Goal: Task Accomplishment & Management: Manage account settings

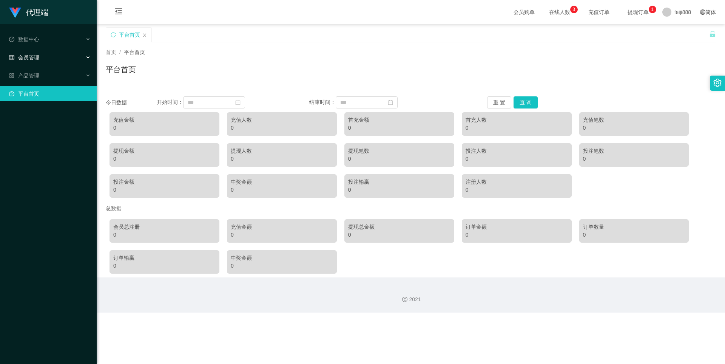
click at [37, 54] on span "会员管理" at bounding box center [24, 57] width 30 height 6
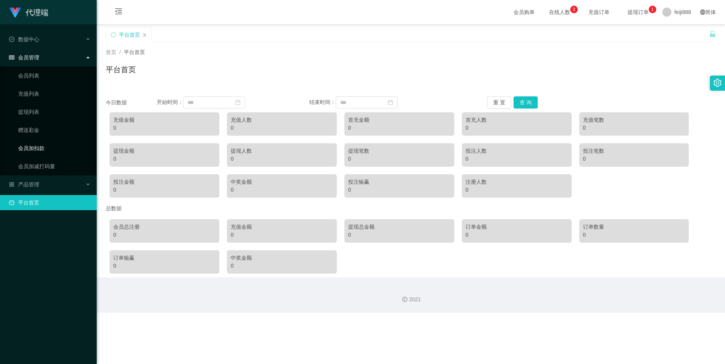
click at [35, 145] on link "会员加扣款" at bounding box center [54, 147] width 72 height 15
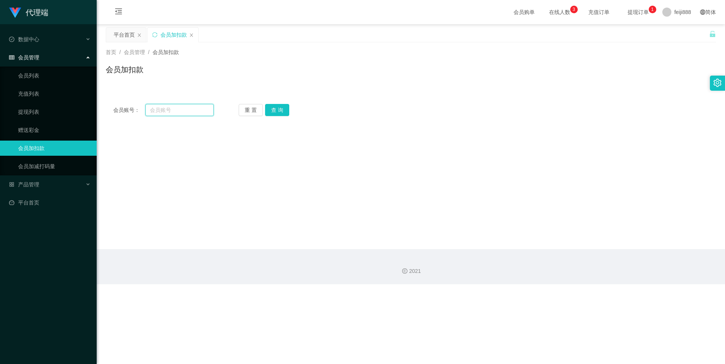
click at [165, 111] on input "text" at bounding box center [179, 110] width 68 height 12
paste input "6585954661"
type input "6585954661"
click at [273, 109] on button "查 询" at bounding box center [277, 110] width 24 height 12
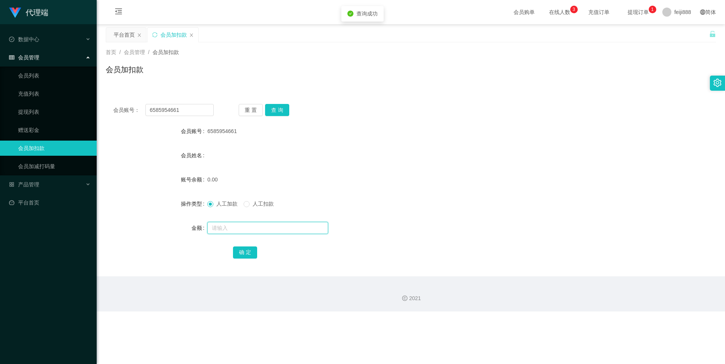
click at [247, 225] on input "text" at bounding box center [267, 228] width 121 height 12
type input "100"
click at [242, 253] on button "确 定" at bounding box center [245, 252] width 24 height 12
click at [51, 180] on div "产品管理" at bounding box center [48, 184] width 97 height 15
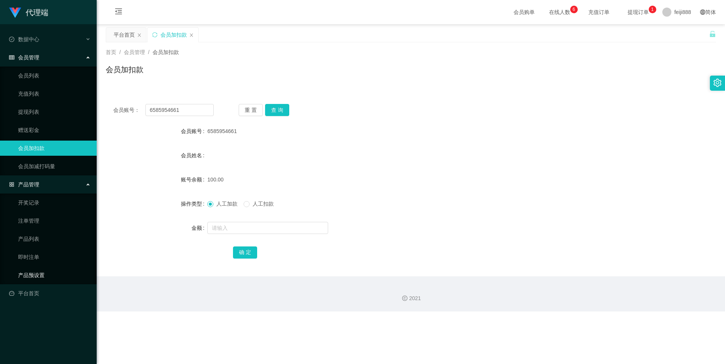
click at [38, 276] on link "产品预设置" at bounding box center [54, 274] width 72 height 15
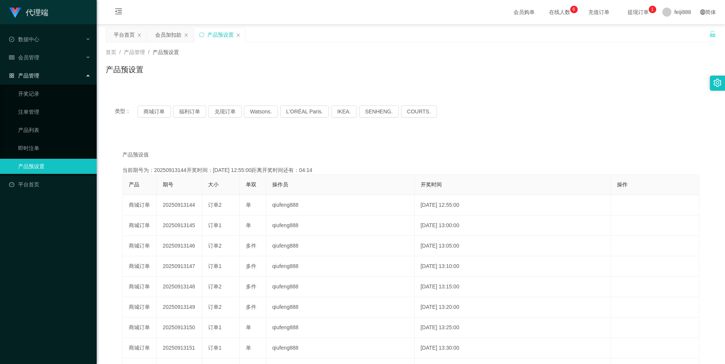
click at [249, 134] on div "类型： 商城订单 福利订单 兑现订单 Watsons. L'ORÉAL Paris. IKEA. SENHENG. COURTS. 产品预设值 添加期号 当前…" at bounding box center [411, 264] width 610 height 336
click at [241, 64] on div "产品预设置" at bounding box center [411, 72] width 610 height 17
click at [29, 109] on link "注单管理" at bounding box center [54, 111] width 72 height 15
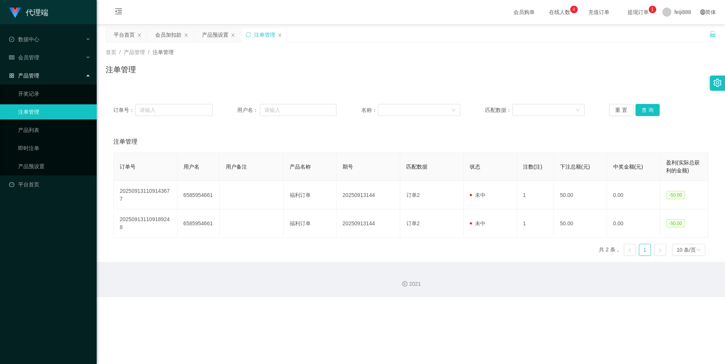
click at [220, 247] on div "订单号 用户名 用户备注 产品名称 期号 匹配数据 状态 注数(注) 下注总额(元) 中奖金额(元) 盈利(实际总获利的金额) 202509131109143…" at bounding box center [410, 206] width 595 height 109
click at [203, 137] on div "注单管理" at bounding box center [410, 141] width 595 height 21
drag, startPoint x: 166, startPoint y: 35, endPoint x: 210, endPoint y: 79, distance: 61.4
click at [209, 71] on div "关闭左侧 关闭右侧 关闭其它 刷新页面 平台首页 会员加扣款 产品预设置 注单管理 首页 / 产品管理 / 注单管理 / 注单管理 订单号： 用户名： 名称：…" at bounding box center [411, 144] width 610 height 234
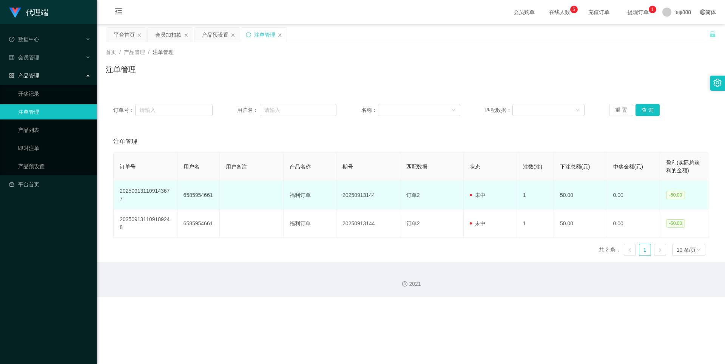
click at [201, 199] on td "6585954661" at bounding box center [198, 195] width 42 height 28
click at [201, 195] on td "6585954661" at bounding box center [198, 195] width 42 height 28
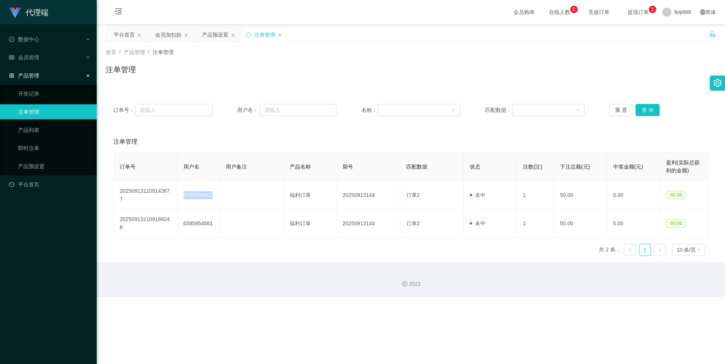
drag, startPoint x: 201, startPoint y: 195, endPoint x: 180, endPoint y: 159, distance: 42.1
click at [201, 195] on td "6585954661" at bounding box center [198, 195] width 42 height 28
copy td "6585954661"
click at [174, 34] on div "会员加扣款" at bounding box center [168, 35] width 26 height 14
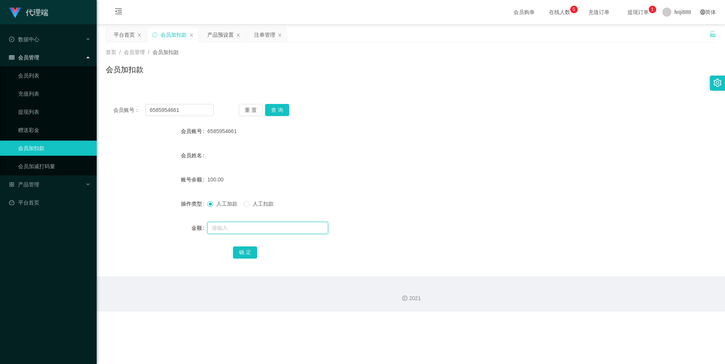
click at [243, 227] on input "text" at bounding box center [267, 228] width 121 height 12
type input "100"
click at [237, 250] on button "确 定" at bounding box center [245, 252] width 24 height 12
click at [385, 158] on div "会员姓名" at bounding box center [411, 155] width 610 height 15
click at [52, 185] on div "产品管理" at bounding box center [48, 184] width 97 height 15
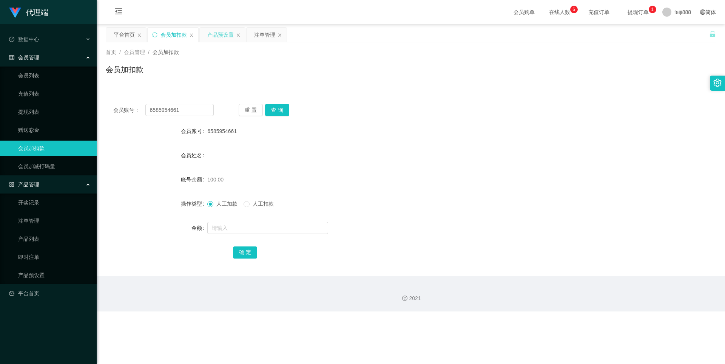
click at [219, 34] on div "产品预设置" at bounding box center [220, 35] width 26 height 14
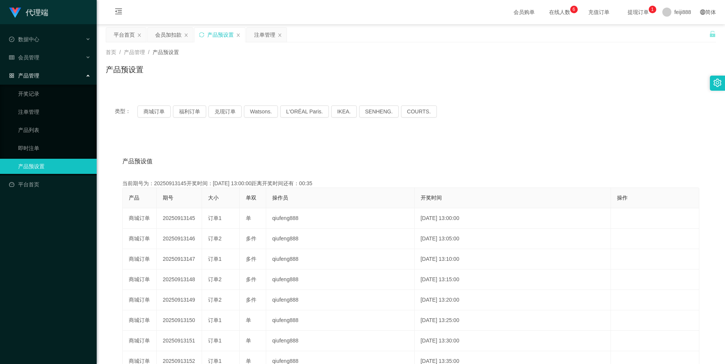
click at [239, 136] on div "产品预设值 添加期号 当前期号为：20250913145开奖时间：2025-09-13 13:00:00距离开奖时间还有：00:35 产品 期号 大小 单双 …" at bounding box center [411, 289] width 610 height 311
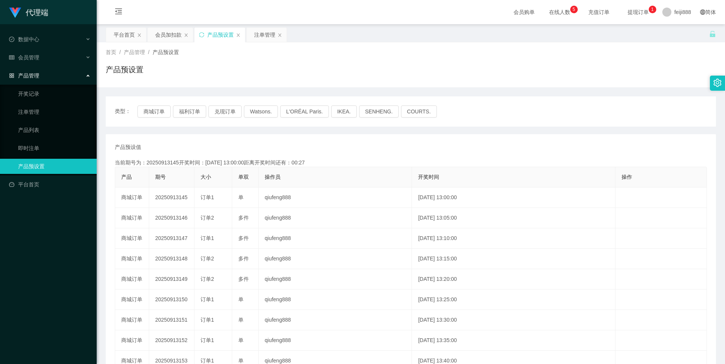
click at [259, 137] on div "产品预设值 添加期号 当前期号为：20250913145开奖时间：2025-09-13 13:00:00距离开奖时间还有：00:27 产品 期号 大小 单双 …" at bounding box center [411, 279] width 610 height 290
click at [153, 111] on button "商城订单" at bounding box center [153, 111] width 33 height 12
type button "k3wph"
click at [188, 111] on button "福利订单" at bounding box center [189, 111] width 33 height 12
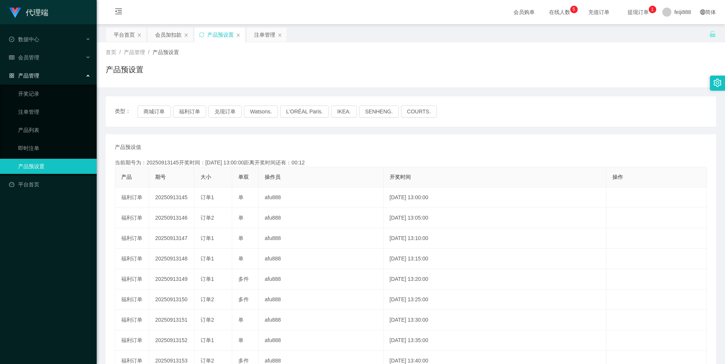
click at [321, 140] on div "产品预设值 添加期号 当前期号为：20250913145开奖时间：2025-09-13 13:00:00距离开奖时间还有：00:12 产品 期号 大小 单双 …" at bounding box center [411, 279] width 610 height 290
click at [168, 34] on div "会员加扣款" at bounding box center [168, 35] width 26 height 14
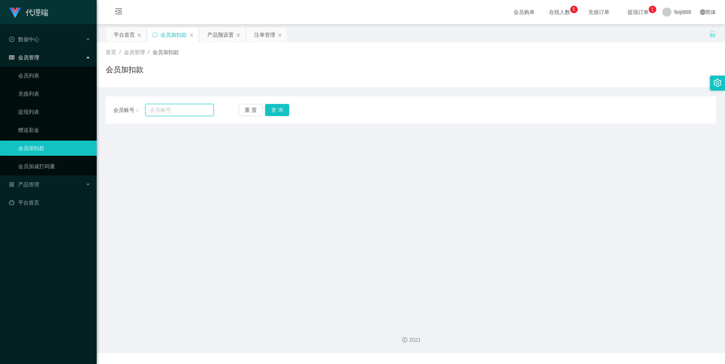
click at [163, 108] on input "text" at bounding box center [179, 110] width 68 height 12
paste input "6585954661"
type input "6585954661"
click at [274, 106] on button "查 询" at bounding box center [277, 110] width 24 height 12
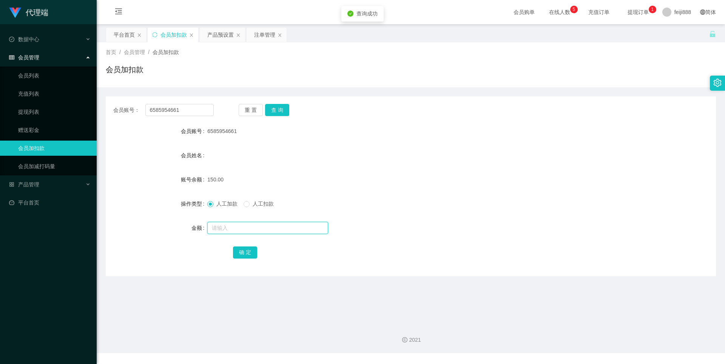
click at [249, 224] on input "text" at bounding box center [267, 228] width 121 height 12
type input "25"
click at [247, 249] on button "确 定" at bounding box center [245, 252] width 24 height 12
click at [494, 141] on form "会员账号 6585954661 会员姓名 账号余额 175.00 操作类型 人工加款 人工扣款 金额 确 定" at bounding box center [411, 191] width 610 height 136
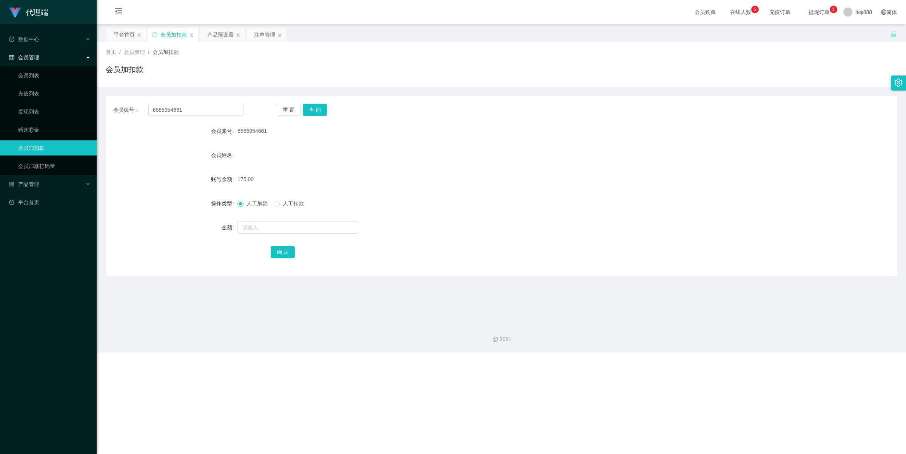
click at [603, 137] on form "会员账号 6585954661 会员姓名 账号余额 175.00 操作类型 人工加款 人工扣款 金额 确 定" at bounding box center [501, 191] width 791 height 136
click at [449, 176] on div "175.00" at bounding box center [468, 179] width 462 height 15
click at [33, 111] on link "提现列表" at bounding box center [54, 111] width 72 height 15
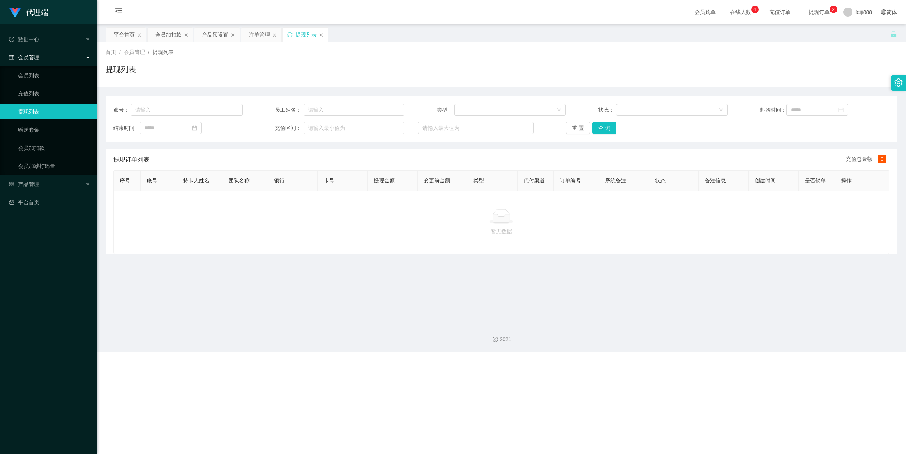
click at [424, 43] on div "首页 / 会员管理 / 提现列表 / 提现列表" at bounding box center [501, 64] width 809 height 45
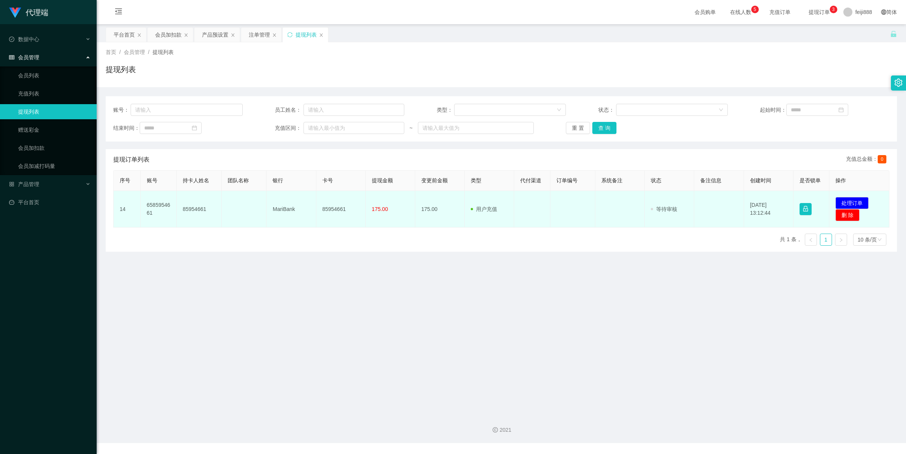
click at [334, 207] on td "85954661" at bounding box center [340, 209] width 49 height 37
copy td "85954661"
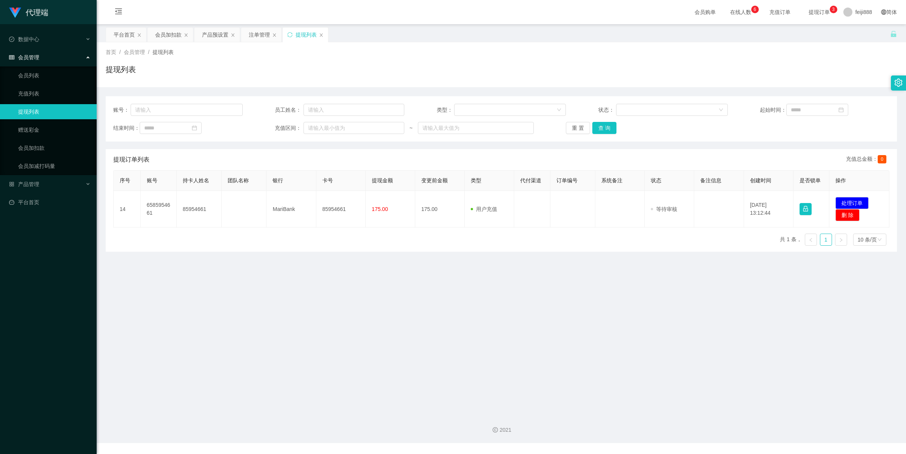
click at [648, 271] on main "关闭左侧 关闭右侧 关闭其它 刷新页面 平台首页 会员加扣款 产品预设置 注单管理 提现列表 首页 / 会员管理 / 提现列表 / 提现列表 账号： 员工姓名…" at bounding box center [501, 216] width 809 height 384
click at [612, 284] on main "关闭左侧 关闭右侧 关闭其它 刷新页面 平台首页 会员加扣款 产品预设置 注单管理 提现列表 首页 / 会员管理 / 提现列表 / 提现列表 账号： 员工姓名…" at bounding box center [501, 216] width 809 height 384
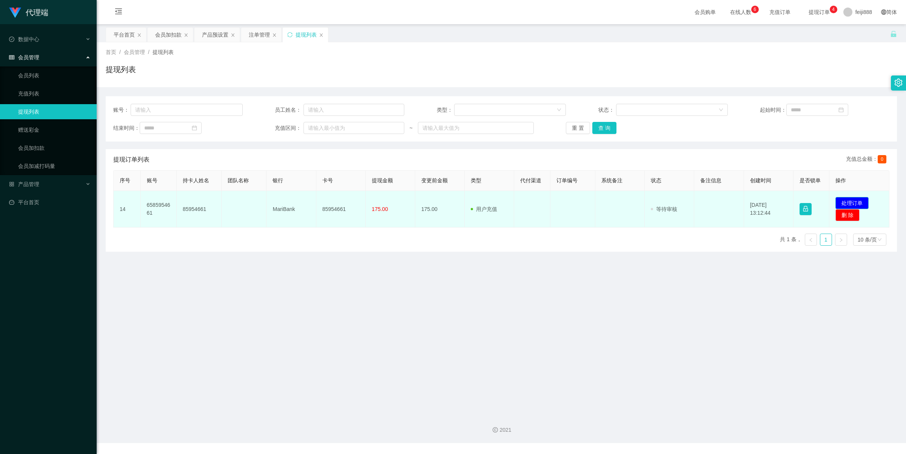
click at [859, 202] on button "处理订单" at bounding box center [852, 203] width 33 height 12
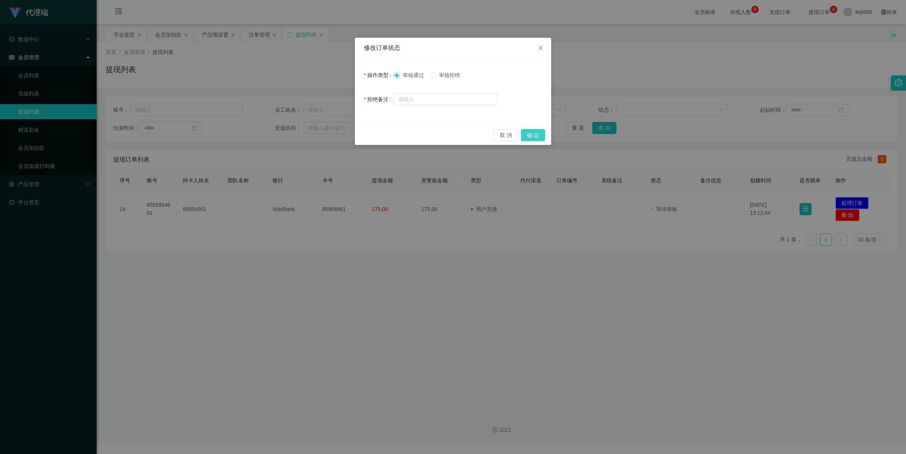
click at [533, 133] on button "确 定" at bounding box center [533, 135] width 24 height 12
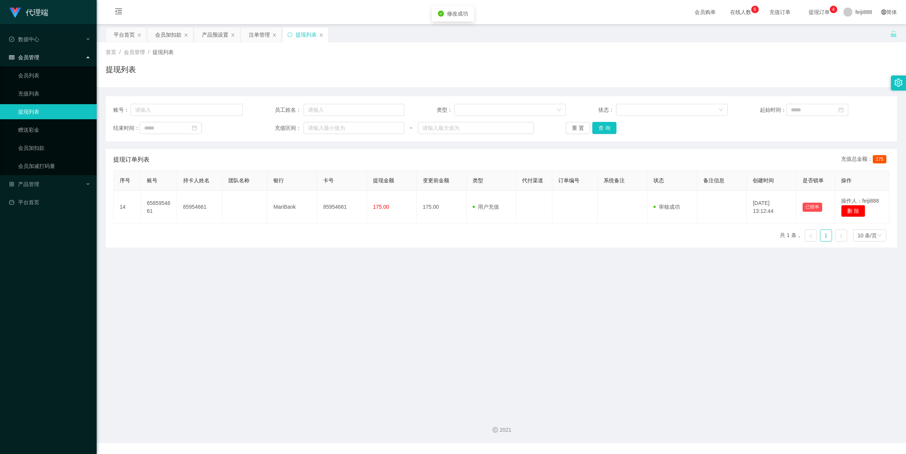
click at [559, 66] on div "提现列表" at bounding box center [501, 72] width 791 height 17
click at [279, 345] on main "关闭左侧 关闭右侧 关闭其它 刷新页面 平台首页 会员加扣款 产品预设置 注单管理 提现列表 首页 / 会员管理 / 提现列表 / 提现列表 账号： 员工姓名…" at bounding box center [501, 216] width 809 height 384
click at [656, 140] on div "账号： 员工姓名： 类型： 状态： 起始时间： 结束时间： 充值区间： ~ 重 置 查 询" at bounding box center [501, 118] width 791 height 45
click at [805, 11] on span "提现订单 0 1 2 3 4 5 6 7 8 9 0 1 2 3 4 5 6 7 8 9 0 1 2 3 4 5 6 7 8 9" at bounding box center [819, 11] width 29 height 5
click at [806, 14] on span "提现订单 0 1 2 3 4 5 6 7 8 9 0 1 2 3 4 5 6 7 8 9 0 1 2 3 4 5 6 7 8 9" at bounding box center [819, 11] width 29 height 5
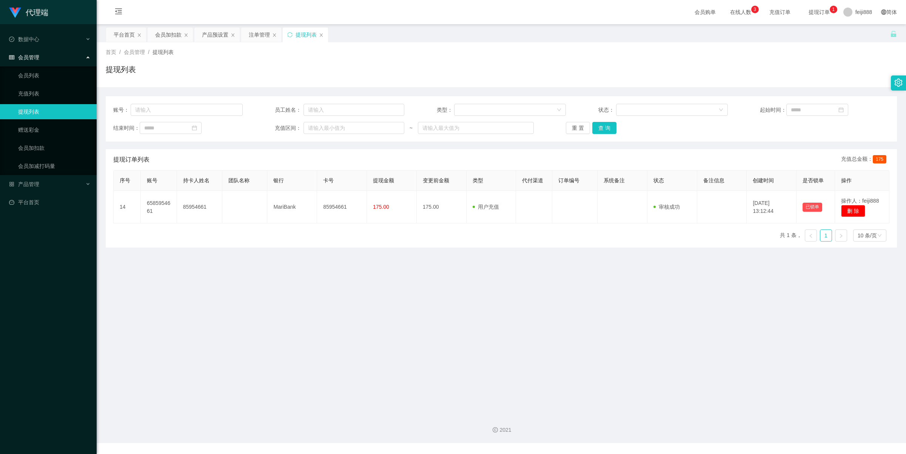
click at [805, 13] on span "提现订单 0 1 2 3 4 5 6 7 8 9 0 1 2 3 4 5 6 7 8 9 0 1 2 3 4 5 6 7 8 9" at bounding box center [819, 11] width 29 height 5
click at [806, 13] on span "提现订单 0 1 2 3 4 5 6 7 8 9 0 1 2 3 4 5 6 7 8 9 0 1 2 3 4 5 6 7 8 9" at bounding box center [819, 11] width 29 height 5
click at [731, 13] on span "在线人数 0 1 2 3 4 5 6 7 8 9 0 1 2 3 4 5 6 7 8 9 0 1 2 3 4 5 6 7 8 9" at bounding box center [740, 11] width 29 height 5
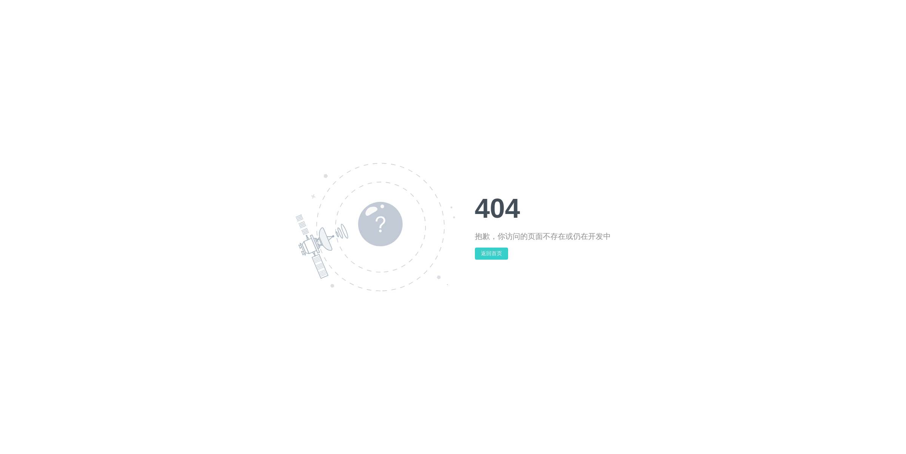
click at [497, 251] on button "返回首页" at bounding box center [491, 254] width 33 height 12
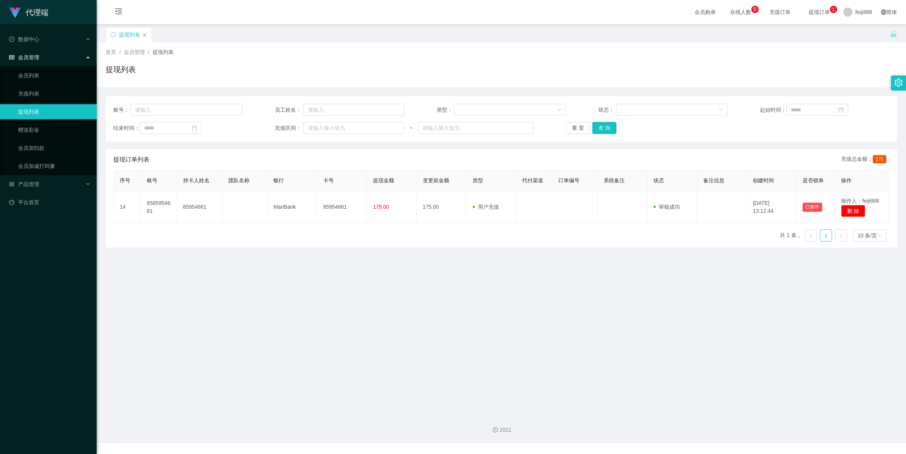
click at [293, 46] on div "首页 / 会员管理 / 提现列表 / 提现列表" at bounding box center [501, 64] width 809 height 45
click at [39, 148] on link "会员加扣款" at bounding box center [54, 147] width 72 height 15
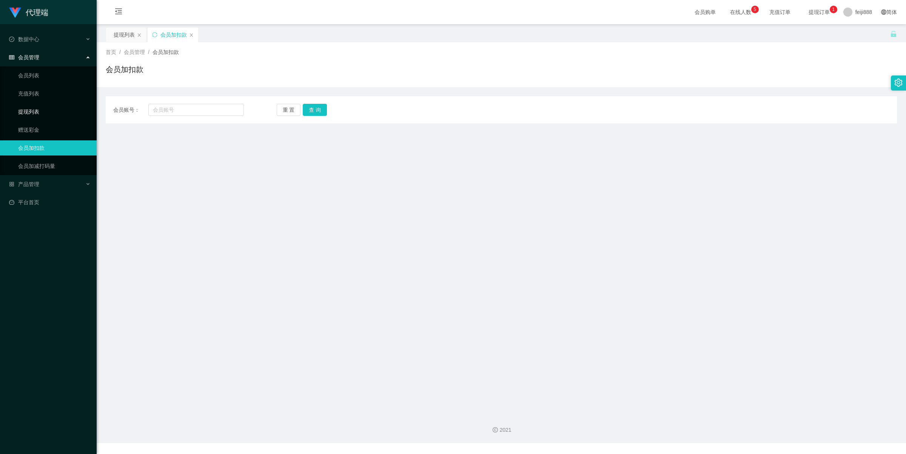
click at [34, 108] on link "提现列表" at bounding box center [54, 111] width 72 height 15
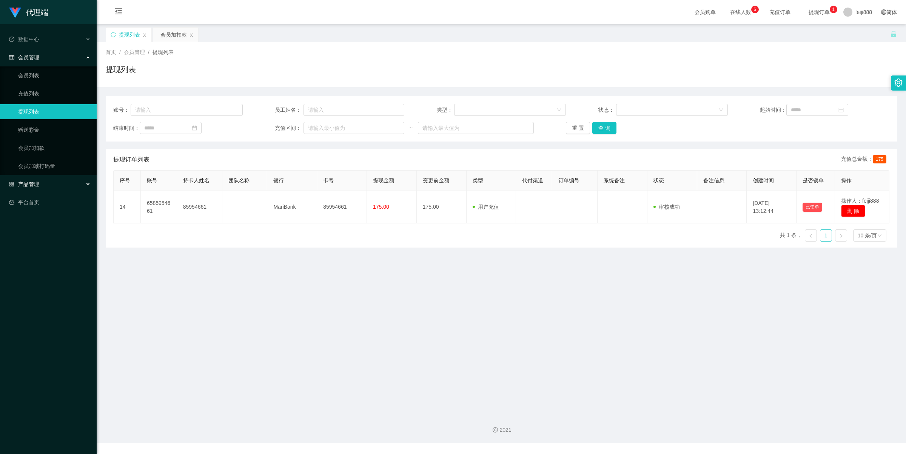
click at [32, 184] on span "产品管理" at bounding box center [24, 184] width 30 height 6
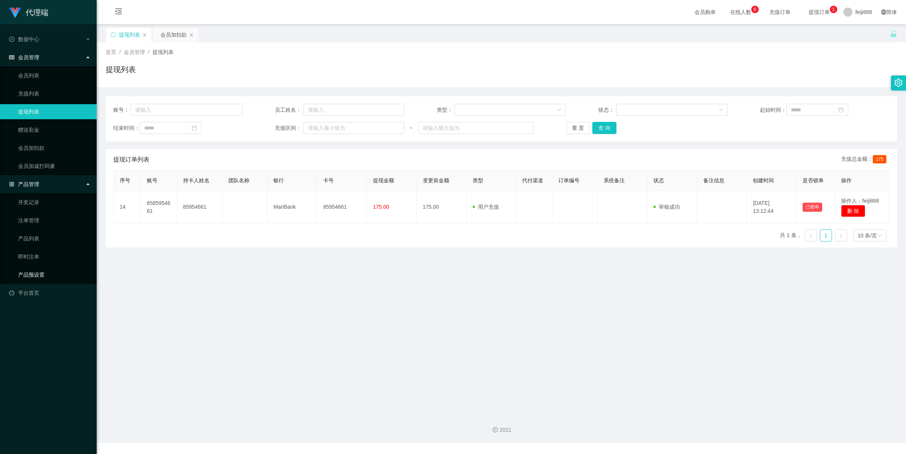
click at [39, 274] on link "产品预设置" at bounding box center [54, 274] width 72 height 15
